Goal: Transaction & Acquisition: Purchase product/service

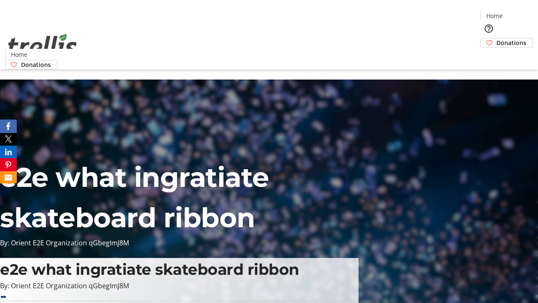
click at [497, 38] on span "Donations" at bounding box center [512, 42] width 30 height 9
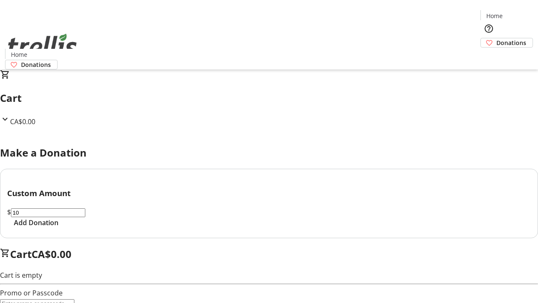
click at [58, 228] on span "Add Donation" at bounding box center [36, 222] width 45 height 10
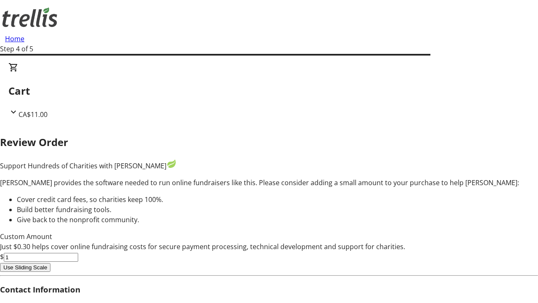
type input "5"
